Goal: Task Accomplishment & Management: Manage account settings

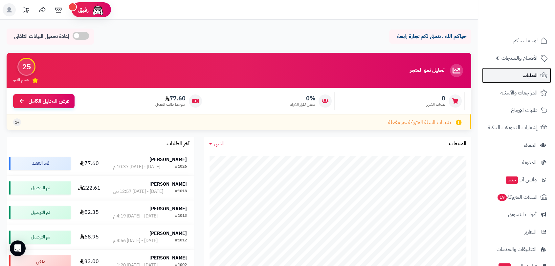
click at [527, 74] on span "الطلبات" at bounding box center [529, 75] width 15 height 9
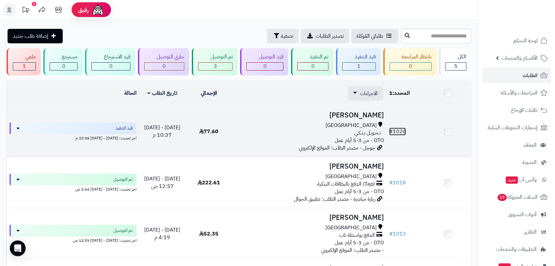
click at [399, 130] on link "# 1026" at bounding box center [397, 132] width 17 height 8
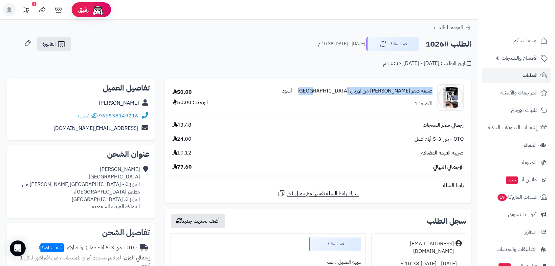
drag, startPoint x: 433, startPoint y: 89, endPoint x: 351, endPoint y: 91, distance: 82.1
click at [344, 85] on div "صبغة شعر برودجي من لوريال باريس – أسود الكمية: 1" at bounding box center [349, 97] width 238 height 26
copy link "صبغة شعر برودجي من لوريال باريس – أسود"
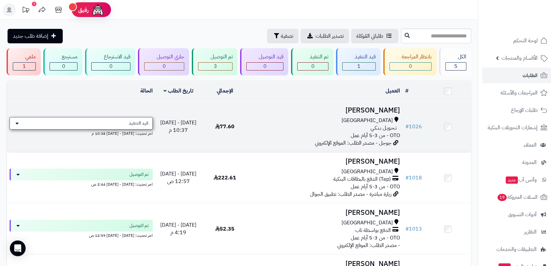
click at [18, 123] on icon at bounding box center [16, 123] width 3 height 5
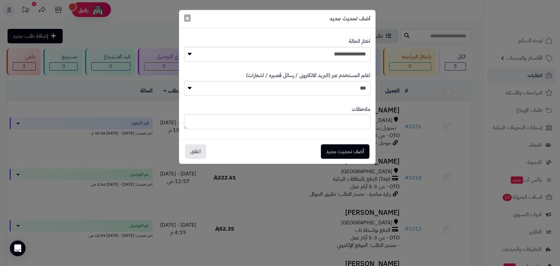
click at [187, 16] on span "×" at bounding box center [188, 18] width 4 height 10
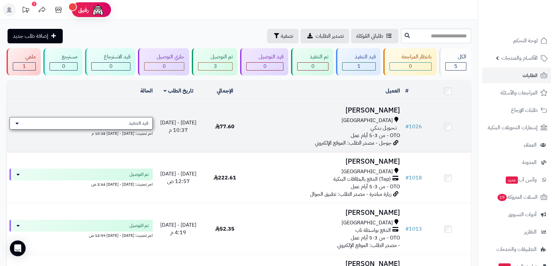
click at [120, 122] on div "قيد التنفيذ" at bounding box center [81, 123] width 143 height 12
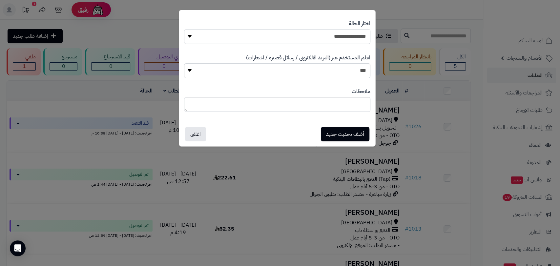
click at [251, 40] on select "**********" at bounding box center [277, 36] width 187 height 15
select select "**"
click at [184, 29] on select "**********" at bounding box center [277, 36] width 187 height 15
click at [339, 132] on button "أضف تحديث جديد" at bounding box center [345, 134] width 49 height 14
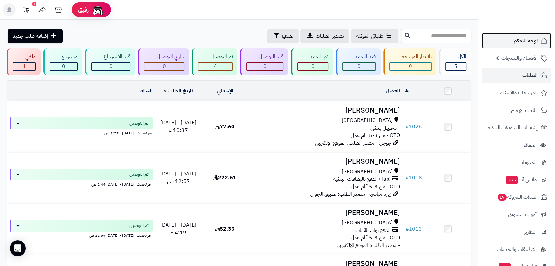
click at [530, 40] on span "لوحة التحكم" at bounding box center [526, 40] width 24 height 9
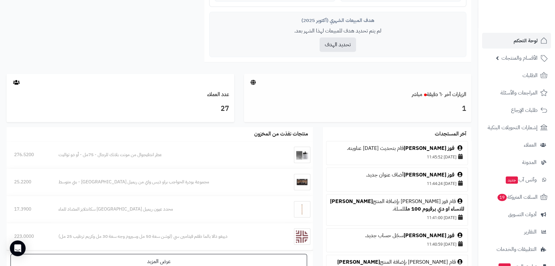
scroll to position [292, 0]
click at [376, 202] on link "[PERSON_NAME] للنساء او دي برفيوم 100 مل" at bounding box center [397, 205] width 134 height 15
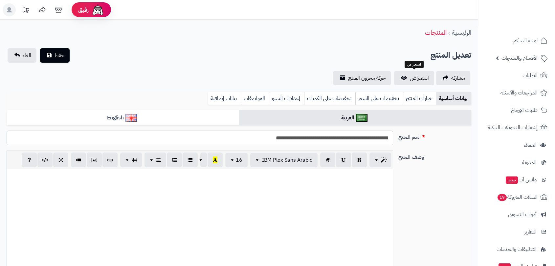
scroll to position [555, 0]
click at [413, 78] on span "استعراض" at bounding box center [419, 78] width 19 height 8
